Goal: Task Accomplishment & Management: Manage account settings

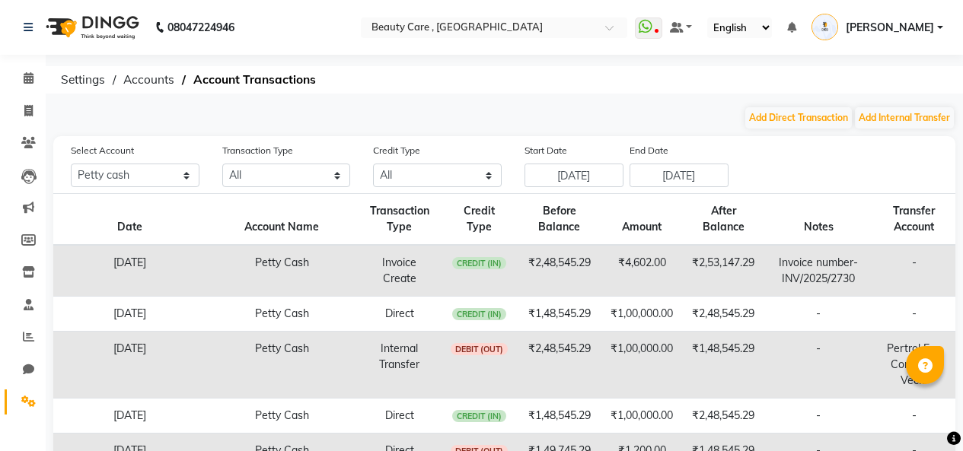
select select "2399"
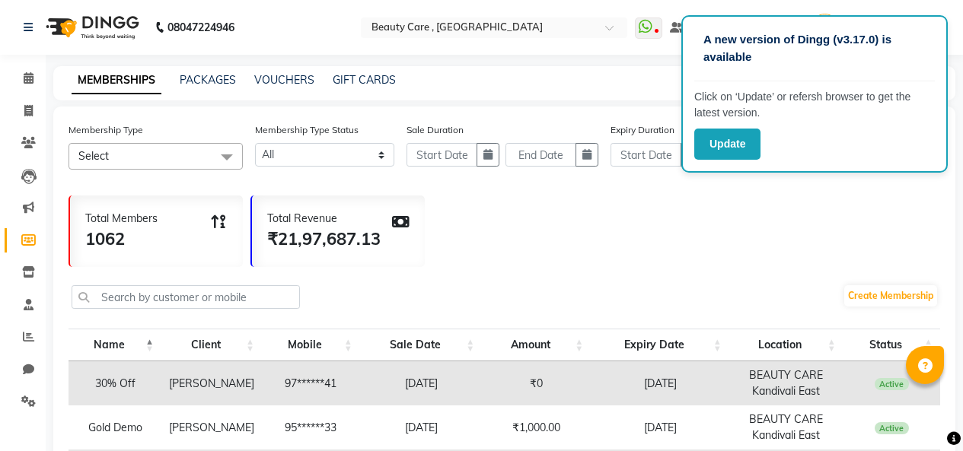
select select
click at [720, 142] on button "Update" at bounding box center [727, 144] width 66 height 31
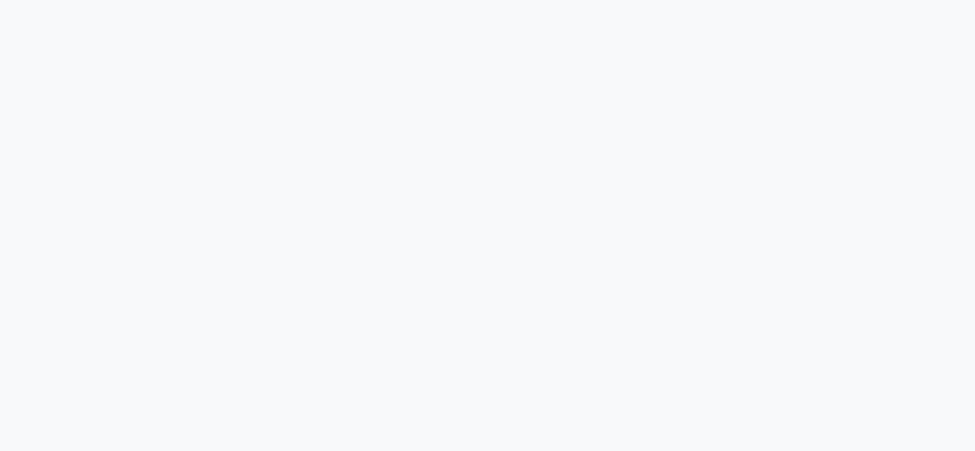
select select
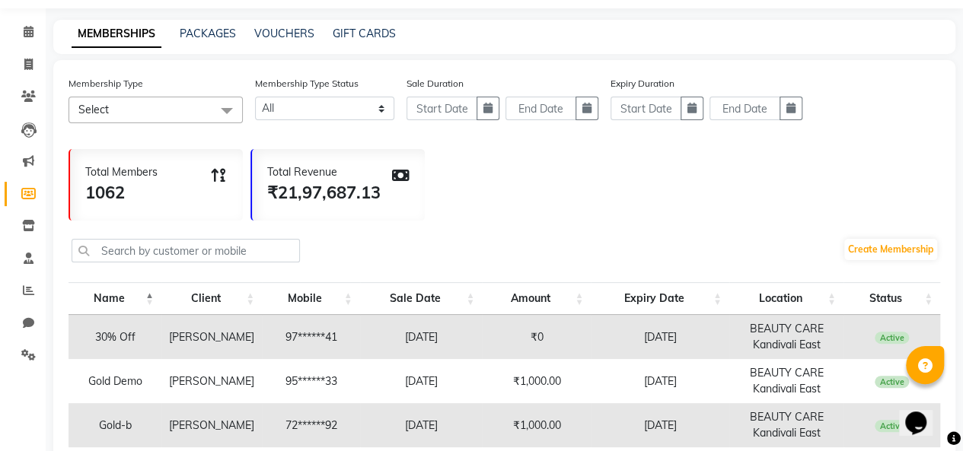
scroll to position [47, 0]
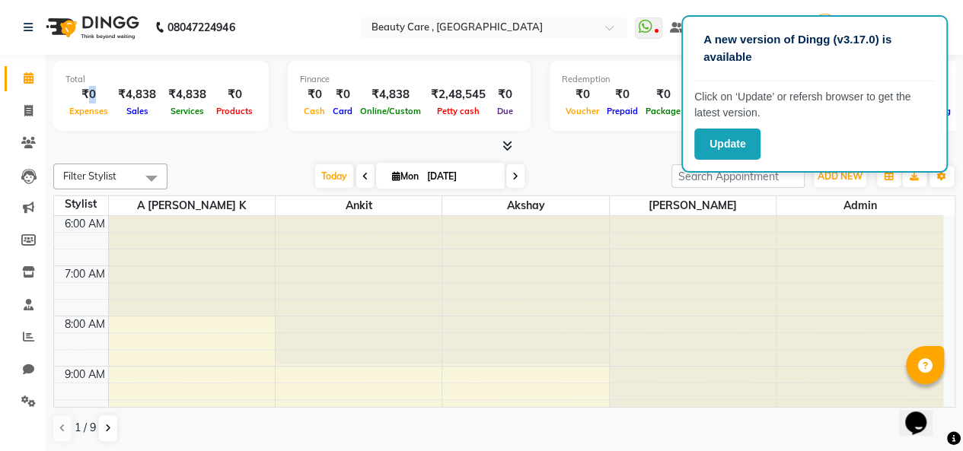
click at [703, 132] on button "Update" at bounding box center [727, 144] width 66 height 31
